Goal: Task Accomplishment & Management: Manage account settings

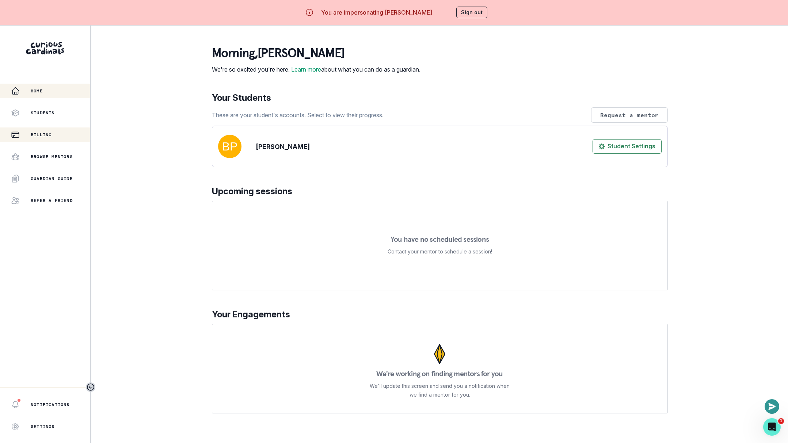
click at [69, 133] on div "Billing" at bounding box center [50, 134] width 79 height 9
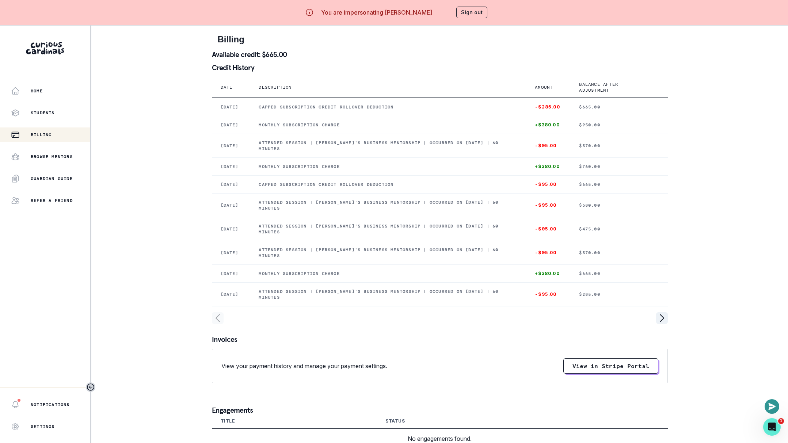
click at [464, 13] on button "Sign out" at bounding box center [471, 13] width 31 height 12
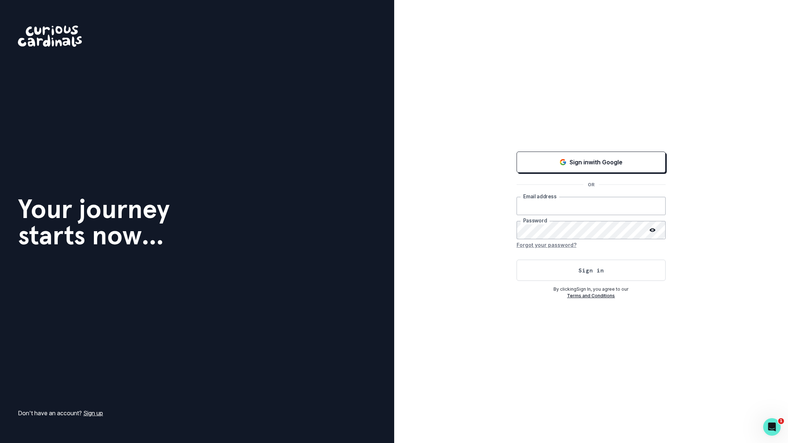
type input "[EMAIL_ADDRESS][DOMAIN_NAME]"
click at [534, 281] on div "Sign in with Google OR [EMAIL_ADDRESS][DOMAIN_NAME] Email address Password Forg…" at bounding box center [590, 224] width 149 height 149
click at [534, 279] on button "Sign in" at bounding box center [590, 270] width 149 height 21
